Goal: Information Seeking & Learning: Check status

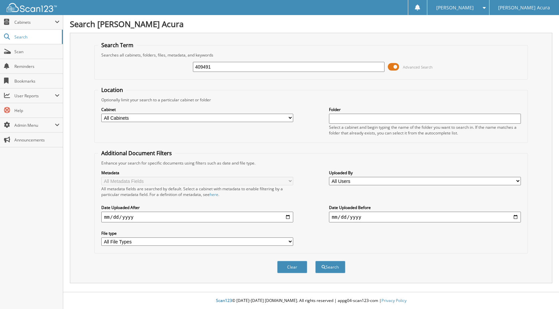
type input "409491"
click at [138, 218] on input "date" at bounding box center [197, 217] width 192 height 11
type input "[DATE]"
click at [315, 261] on button "Search" at bounding box center [330, 267] width 30 height 12
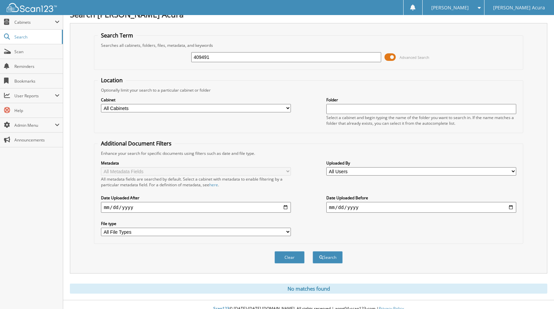
scroll to position [18, 0]
